Goal: Task Accomplishment & Management: Manage account settings

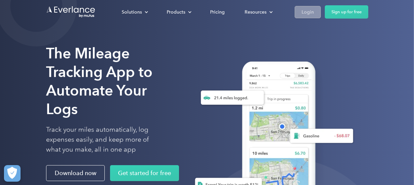
click at [307, 14] on div "Login" at bounding box center [308, 12] width 12 height 8
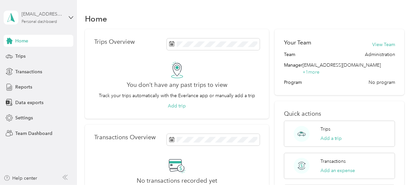
click at [41, 21] on div "Personal dashboard" at bounding box center [40, 22] width 36 height 4
click at [35, 53] on div "Team dashboard" at bounding box center [28, 54] width 36 height 7
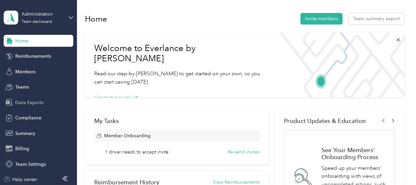
click at [30, 101] on span "Data Exports" at bounding box center [29, 102] width 28 height 7
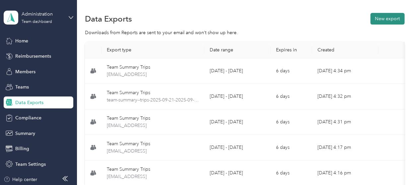
click at [392, 19] on button "New export" at bounding box center [388, 19] width 34 height 12
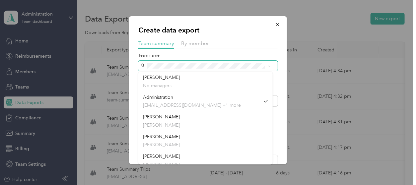
click at [132, 63] on div "Create data export Team summary By member Team name Include direct team members…" at bounding box center [208, 90] width 158 height 148
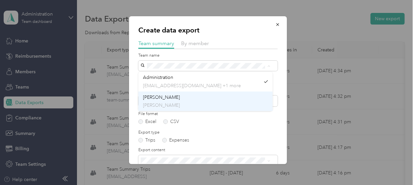
click at [145, 98] on span "[PERSON_NAME]" at bounding box center [161, 98] width 37 height 6
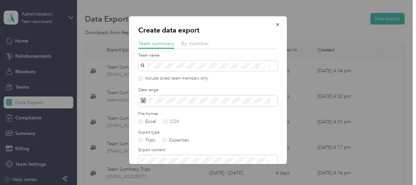
click at [145, 98] on span "[PERSON_NAME]" at bounding box center [161, 98] width 37 height 6
click at [143, 78] on label "Include direct team members only" at bounding box center [175, 79] width 65 height 6
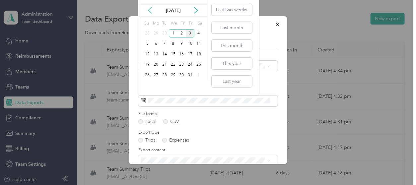
click at [151, 7] on icon at bounding box center [150, 10] width 7 height 7
click at [148, 64] on div "21" at bounding box center [147, 65] width 9 height 8
click at [166, 77] on div "30" at bounding box center [164, 75] width 9 height 8
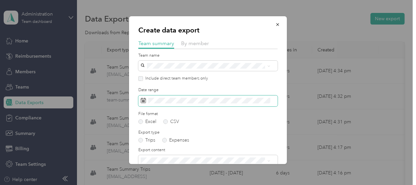
scroll to position [34, 0]
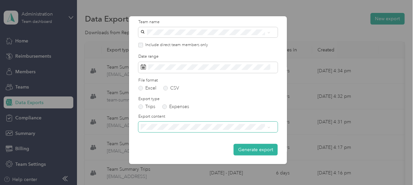
click at [192, 130] on span at bounding box center [207, 127] width 139 height 10
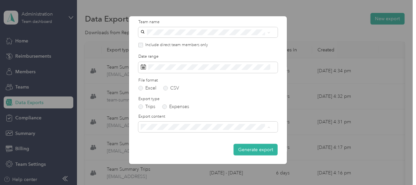
click at [191, 149] on span "Summary and full trips list" at bounding box center [169, 150] width 53 height 6
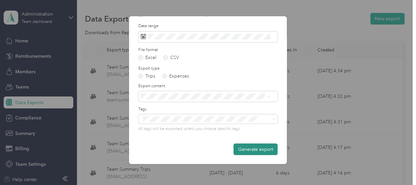
click at [242, 148] on button "Generate export" at bounding box center [256, 150] width 44 height 12
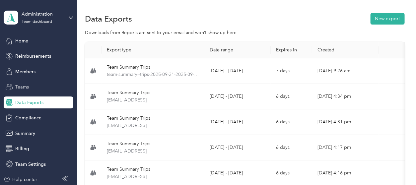
click at [23, 86] on span "Teams" at bounding box center [22, 87] width 14 height 7
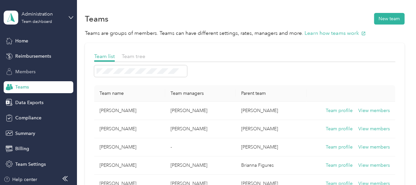
click at [23, 70] on span "Members" at bounding box center [25, 71] width 20 height 7
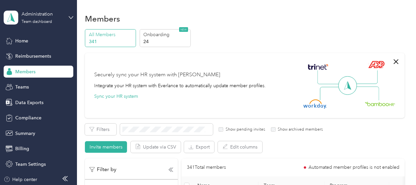
scroll to position [33, 0]
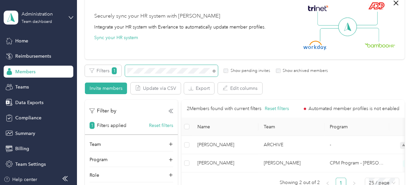
scroll to position [66, 0]
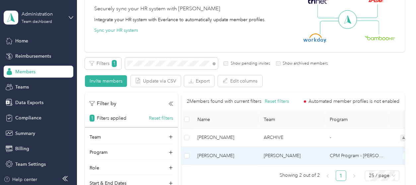
click at [215, 155] on span "[PERSON_NAME]" at bounding box center [225, 155] width 56 height 7
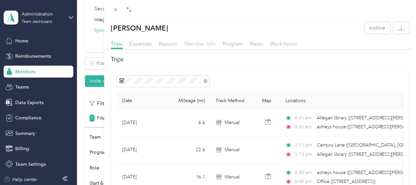
click at [189, 42] on span "Member info" at bounding box center [200, 43] width 31 height 6
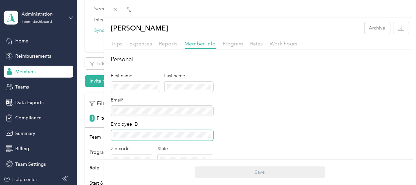
click at [171, 138] on span at bounding box center [162, 135] width 102 height 10
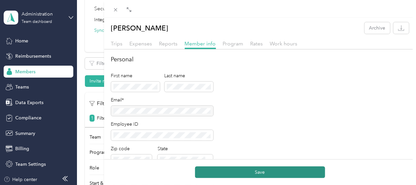
click at [215, 176] on button "Save" at bounding box center [260, 173] width 130 height 12
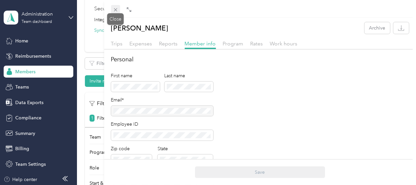
click at [113, 8] on icon at bounding box center [116, 10] width 6 height 6
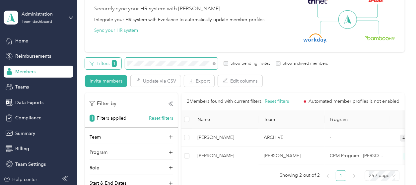
click at [119, 58] on div "Filters 1 Show pending invites Show archived members" at bounding box center [206, 64] width 243 height 12
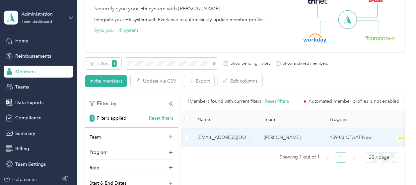
click at [234, 137] on span "[EMAIL_ADDRESS][DOMAIN_NAME]" at bounding box center [225, 137] width 56 height 7
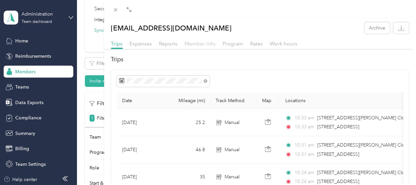
click at [196, 42] on span "Member info" at bounding box center [200, 43] width 31 height 6
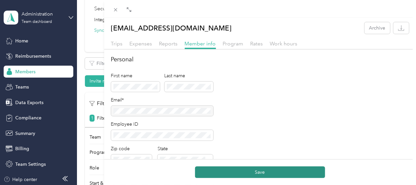
click at [261, 175] on button "Save" at bounding box center [260, 173] width 130 height 12
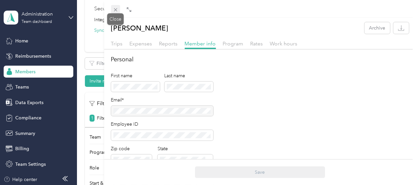
click at [115, 10] on icon at bounding box center [115, 9] width 3 height 3
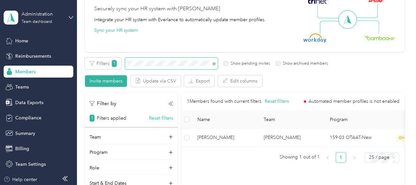
click at [113, 56] on div "All Members 341 Onboarding 24 NEW Securely sync your HR system with Everlance I…" at bounding box center [245, 82] width 320 height 239
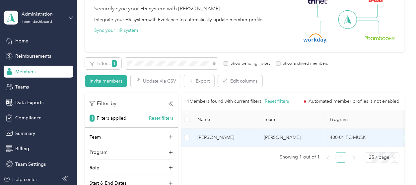
click at [227, 137] on span "[PERSON_NAME]" at bounding box center [225, 137] width 56 height 7
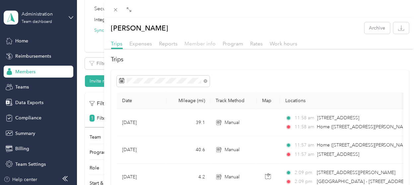
click at [204, 42] on span "Member info" at bounding box center [200, 43] width 31 height 6
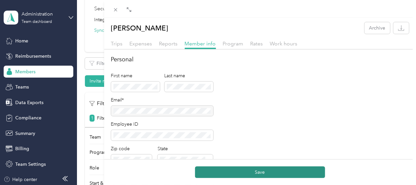
click at [245, 174] on button "Save" at bounding box center [260, 173] width 130 height 12
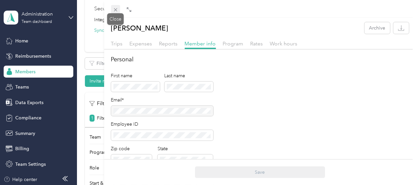
click at [115, 10] on icon at bounding box center [116, 10] width 6 height 6
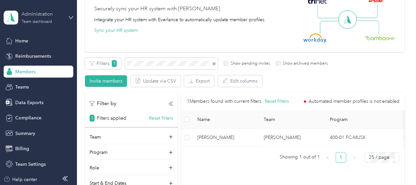
click at [22, 23] on div "Team dashboard" at bounding box center [37, 22] width 31 height 4
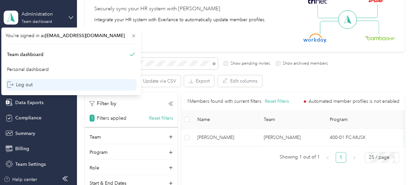
click at [23, 83] on div "Log out" at bounding box center [20, 84] width 26 height 7
